Goal: Task Accomplishment & Management: Manage account settings

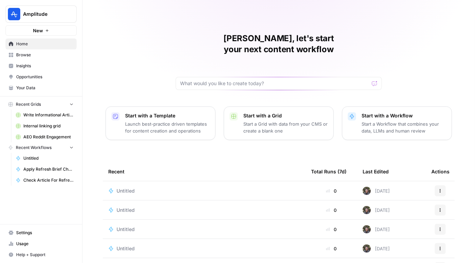
click at [26, 52] on span "Browse" at bounding box center [44, 55] width 57 height 6
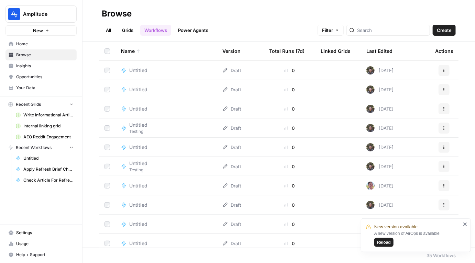
click at [388, 243] on span "Reload" at bounding box center [384, 243] width 14 height 6
click at [125, 29] on link "Grids" at bounding box center [128, 30] width 20 height 11
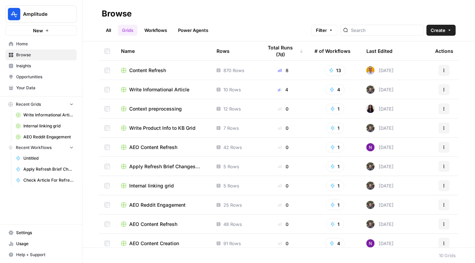
scroll to position [5, 0]
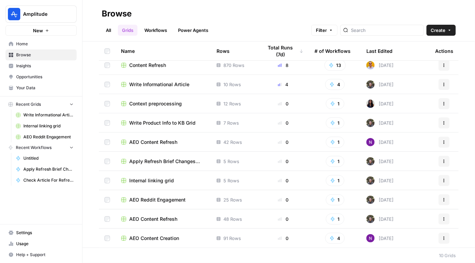
click at [140, 178] on span "Internal linking grid" at bounding box center [151, 180] width 45 height 7
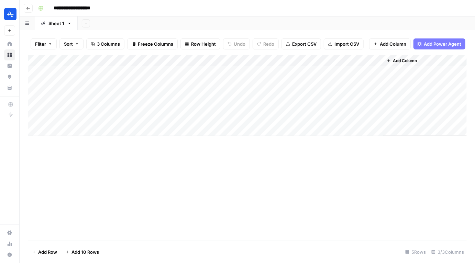
click at [369, 60] on div "Add Column" at bounding box center [247, 95] width 439 height 81
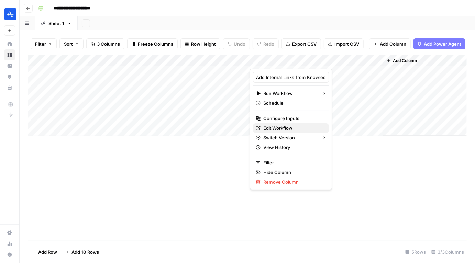
click at [293, 126] on span "Edit Workflow" at bounding box center [293, 128] width 60 height 7
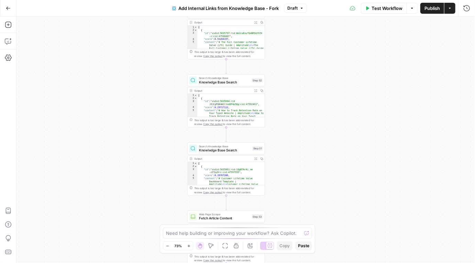
type textarea "*"
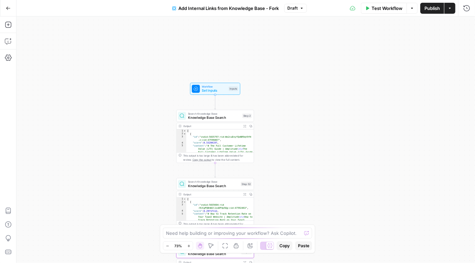
click at [207, 92] on span "Set Inputs" at bounding box center [214, 90] width 25 height 5
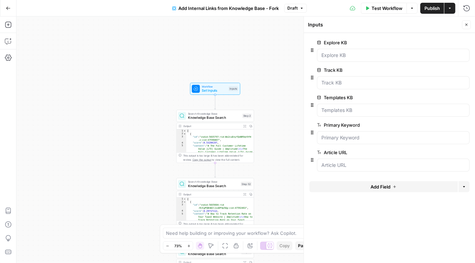
click at [282, 119] on div "true false Workflow Set Inputs Inputs Search Knowledge Base Knowledge Base Sear…" at bounding box center [246, 140] width 459 height 247
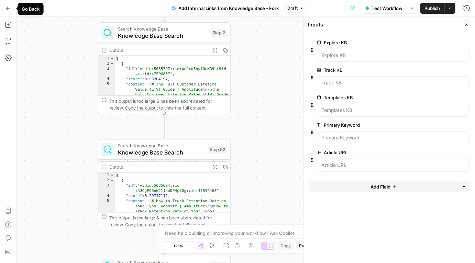
click at [8, 8] on icon "button" at bounding box center [8, 8] width 5 height 5
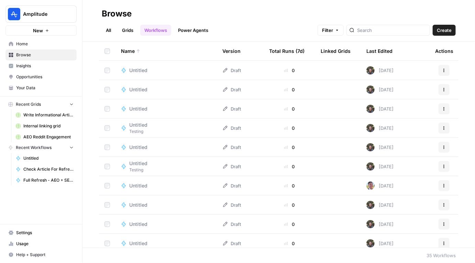
click at [127, 29] on link "Grids" at bounding box center [128, 30] width 20 height 11
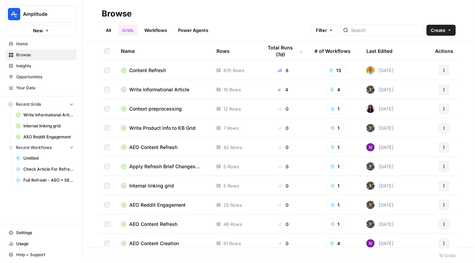
scroll to position [5, 0]
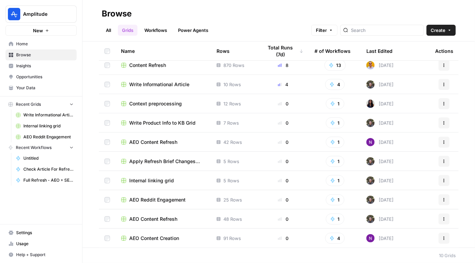
click at [163, 179] on span "Internal linking grid" at bounding box center [151, 180] width 45 height 7
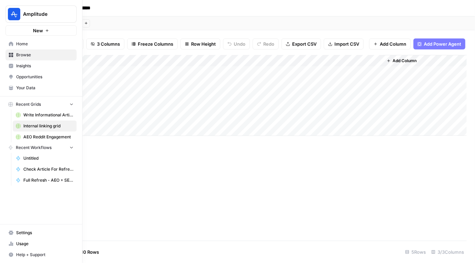
click at [25, 231] on span "Settings" at bounding box center [44, 233] width 57 height 6
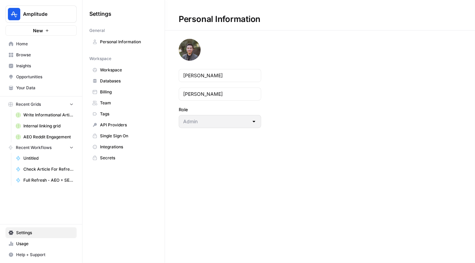
click at [107, 99] on link "Team" at bounding box center [123, 103] width 68 height 11
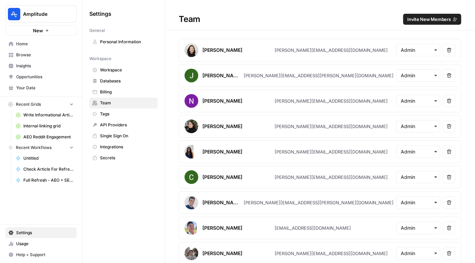
click at [426, 20] on span "Invite New Members" at bounding box center [430, 19] width 44 height 7
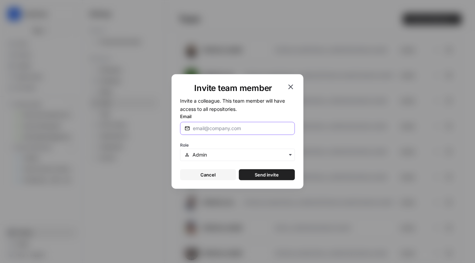
click at [230, 131] on input "Email" at bounding box center [242, 128] width 98 height 7
type input "lisa.lambert@amplitude.com"
click at [263, 156] on input "text" at bounding box center [242, 155] width 98 height 7
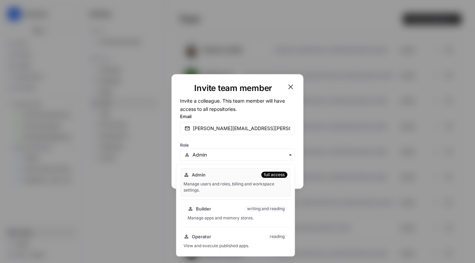
click at [223, 216] on div "Manage apps and memory stores." at bounding box center [238, 218] width 100 height 6
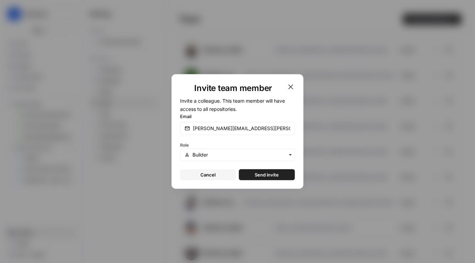
click at [270, 176] on span "Send invite" at bounding box center [267, 175] width 24 height 7
